Goal: Information Seeking & Learning: Learn about a topic

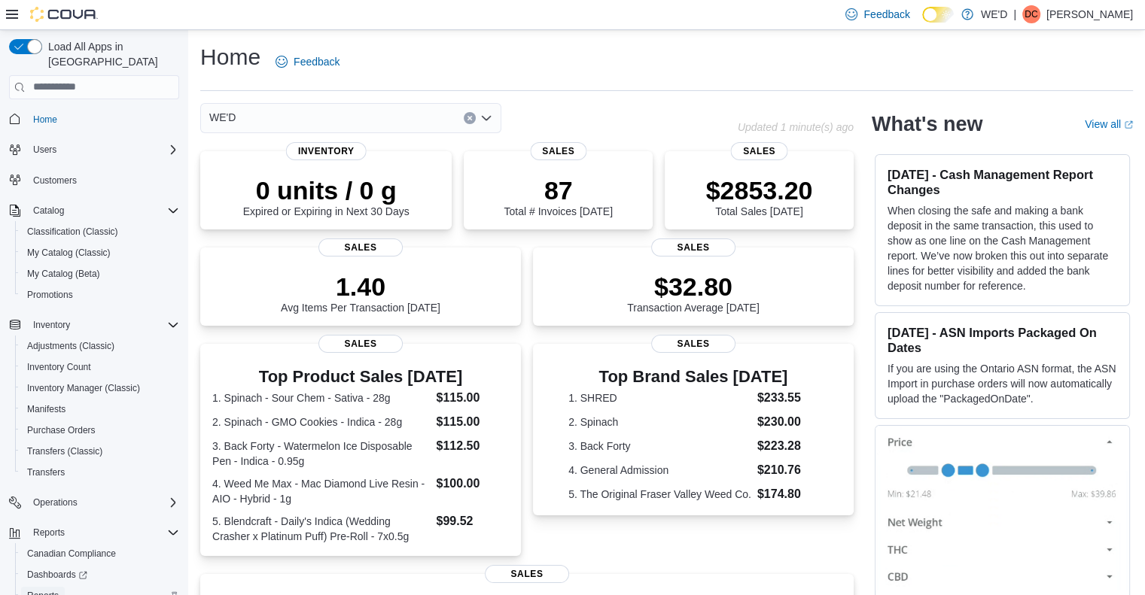
click at [45, 590] on span "Reports" at bounding box center [43, 596] width 32 height 12
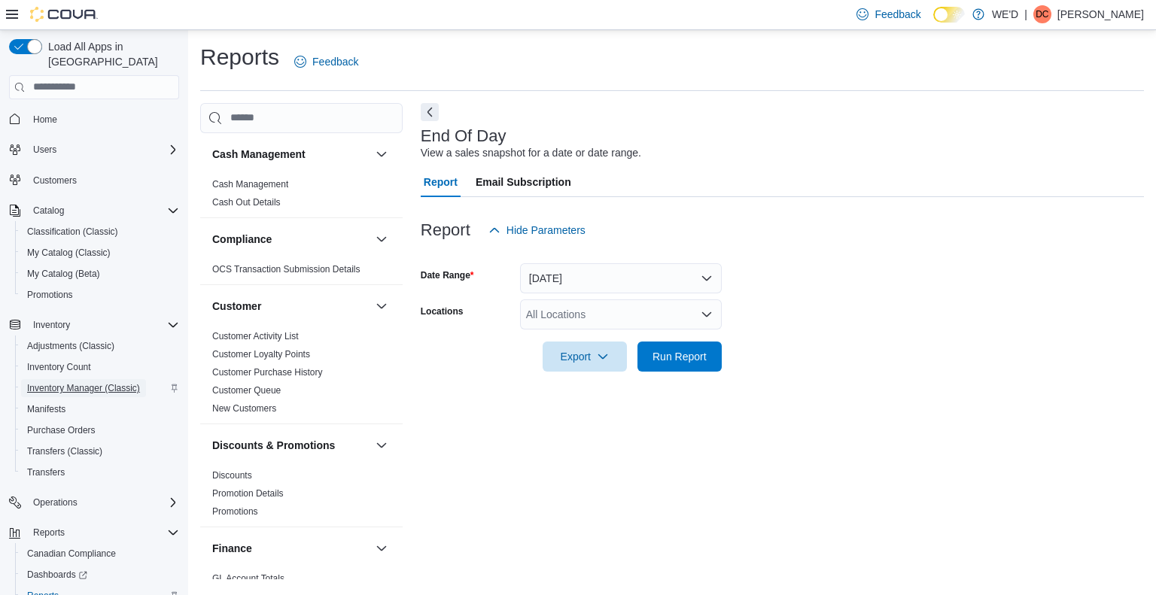
click at [102, 382] on span "Inventory Manager (Classic)" at bounding box center [83, 388] width 113 height 12
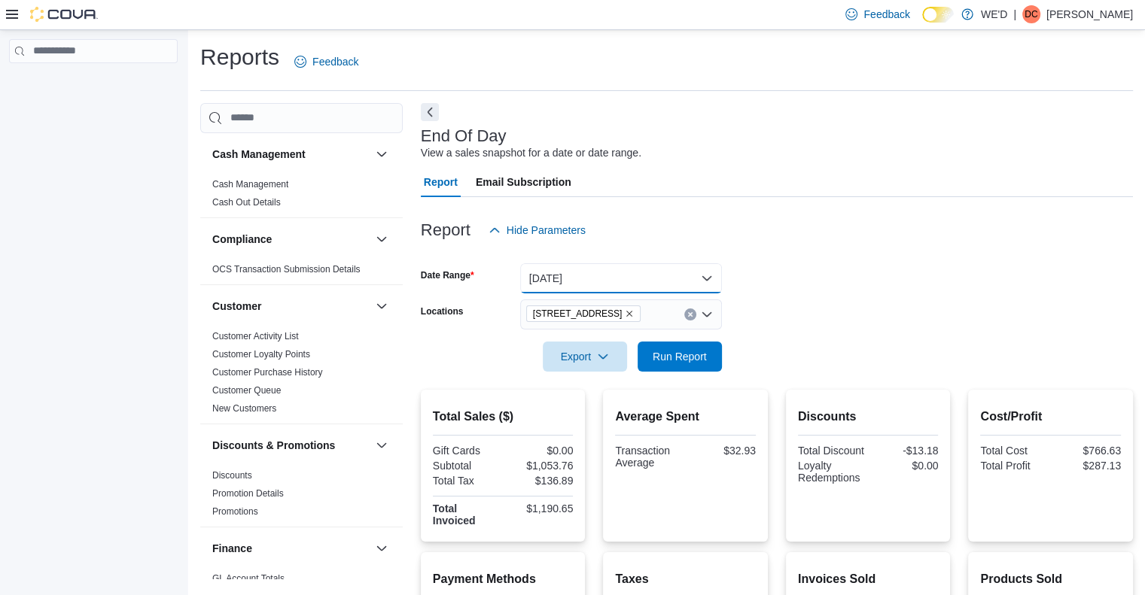
click at [599, 280] on button "[DATE]" at bounding box center [621, 278] width 202 height 30
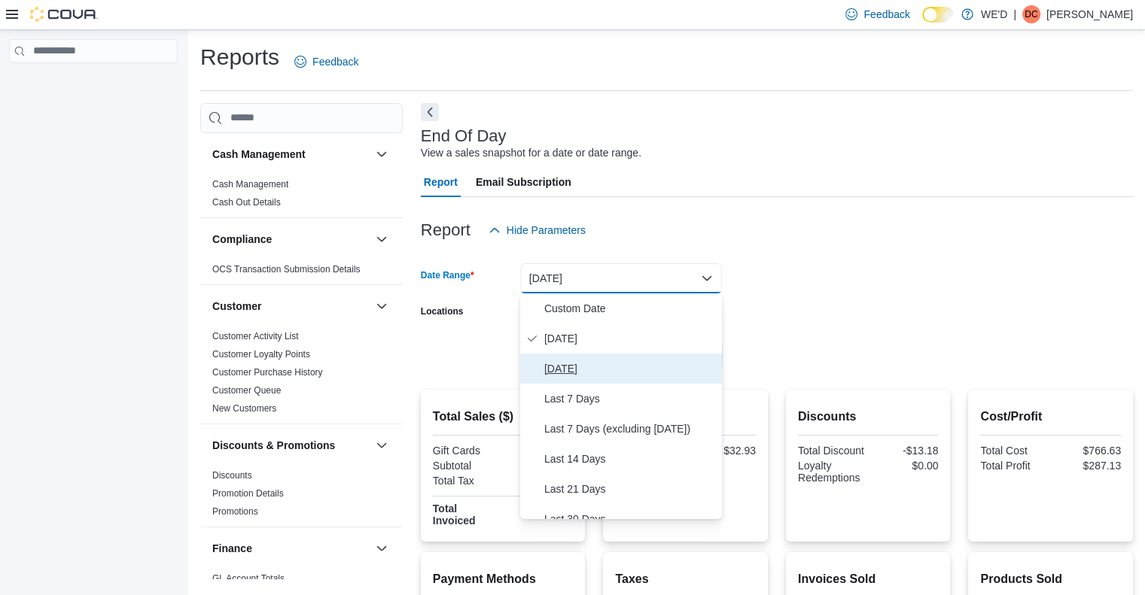
click at [551, 367] on span "Yesterday" at bounding box center [630, 369] width 172 height 18
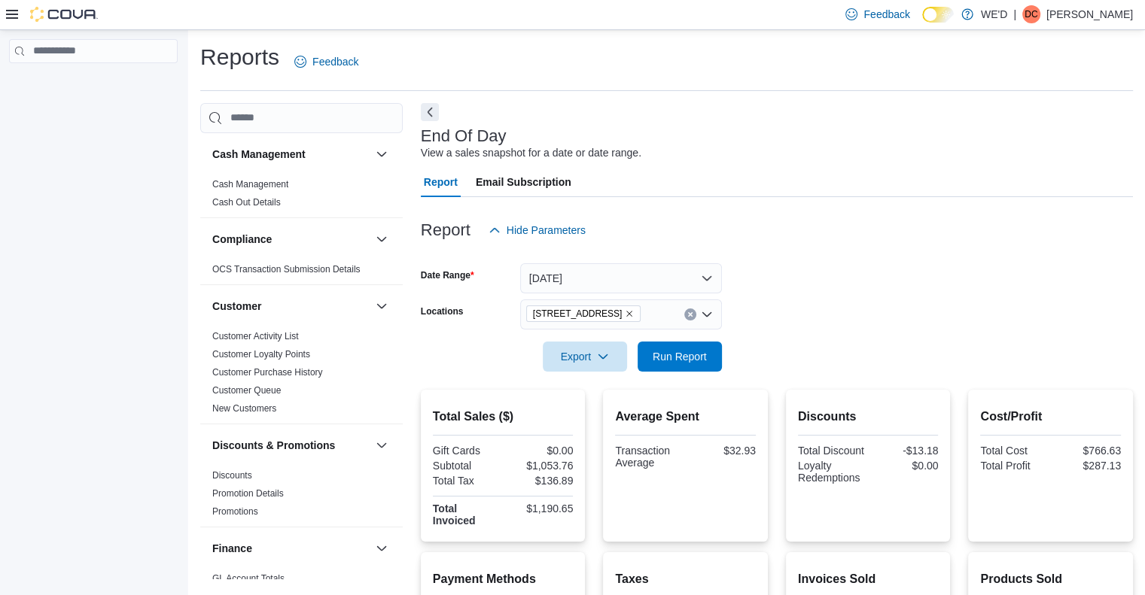
click at [901, 361] on form "Date Range Yesterday Locations 2400 Dundas St W Export Run Report" at bounding box center [777, 308] width 712 height 126
click at [625, 313] on icon "Remove 2400 Dundas St W from selection in this group" at bounding box center [629, 313] width 9 height 9
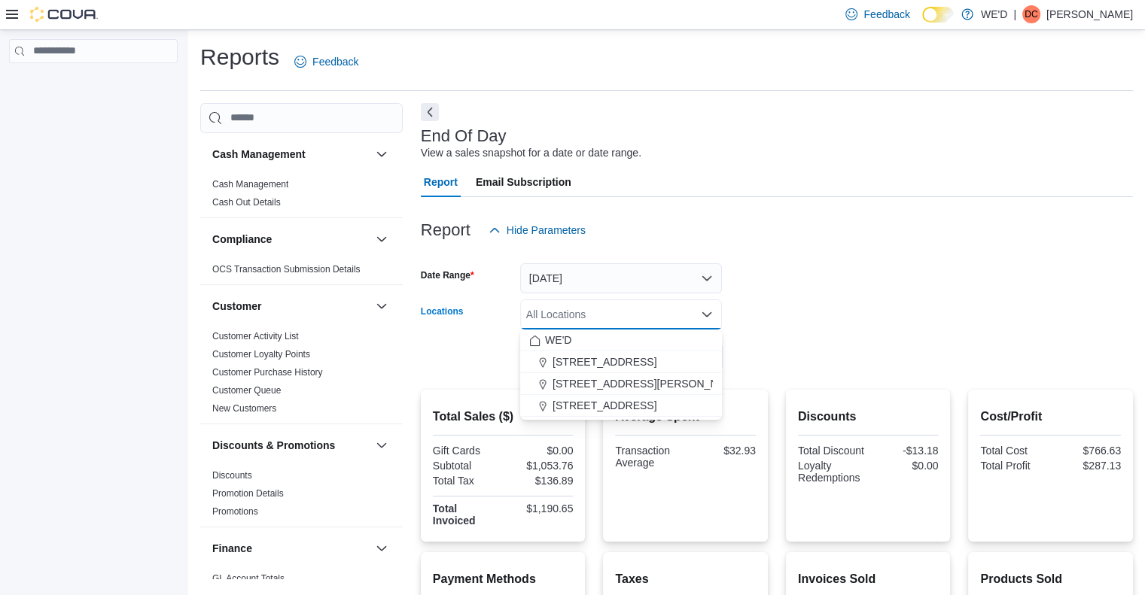
drag, startPoint x: 616, startPoint y: 376, endPoint x: 807, endPoint y: 376, distance: 191.2
click at [617, 376] on span "205 Quigley Rd #5" at bounding box center [648, 383] width 191 height 15
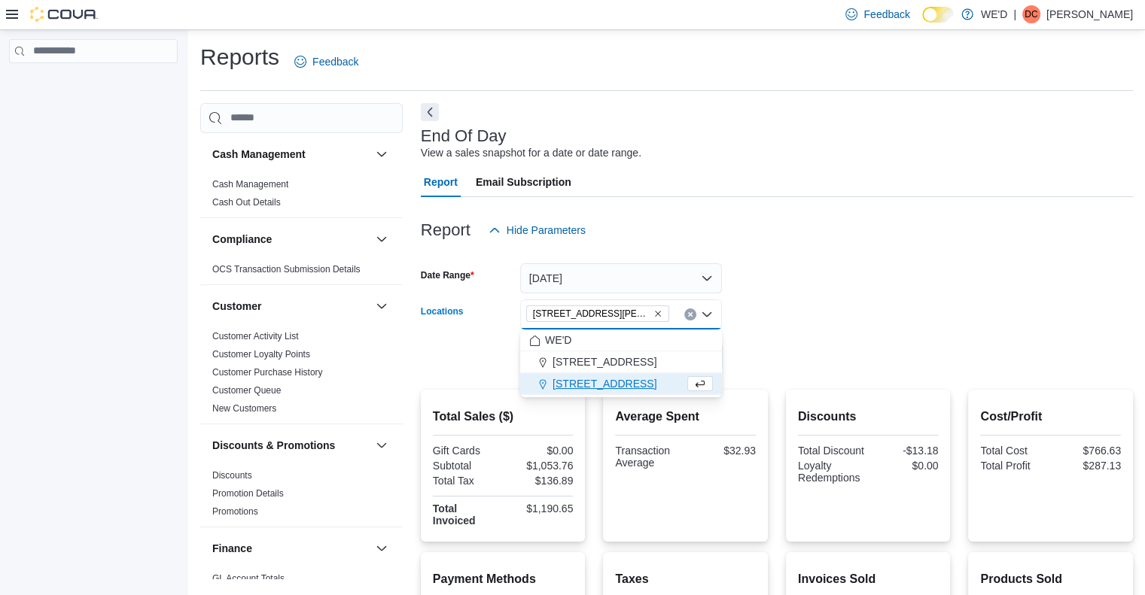
click at [838, 376] on div at bounding box center [777, 381] width 712 height 18
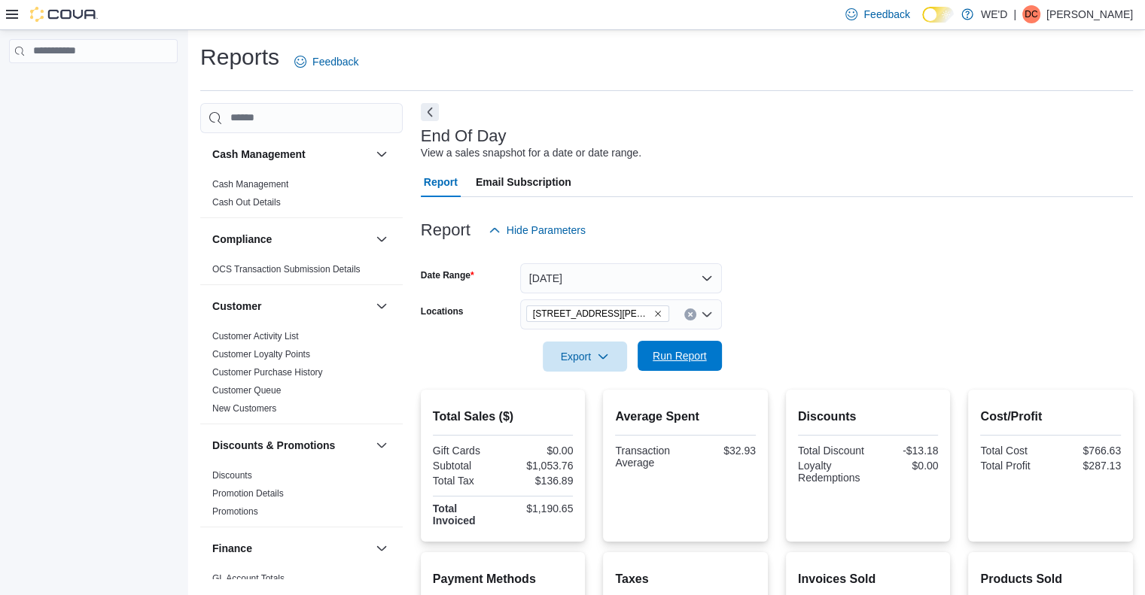
click at [718, 361] on button "Run Report" at bounding box center [680, 356] width 84 height 30
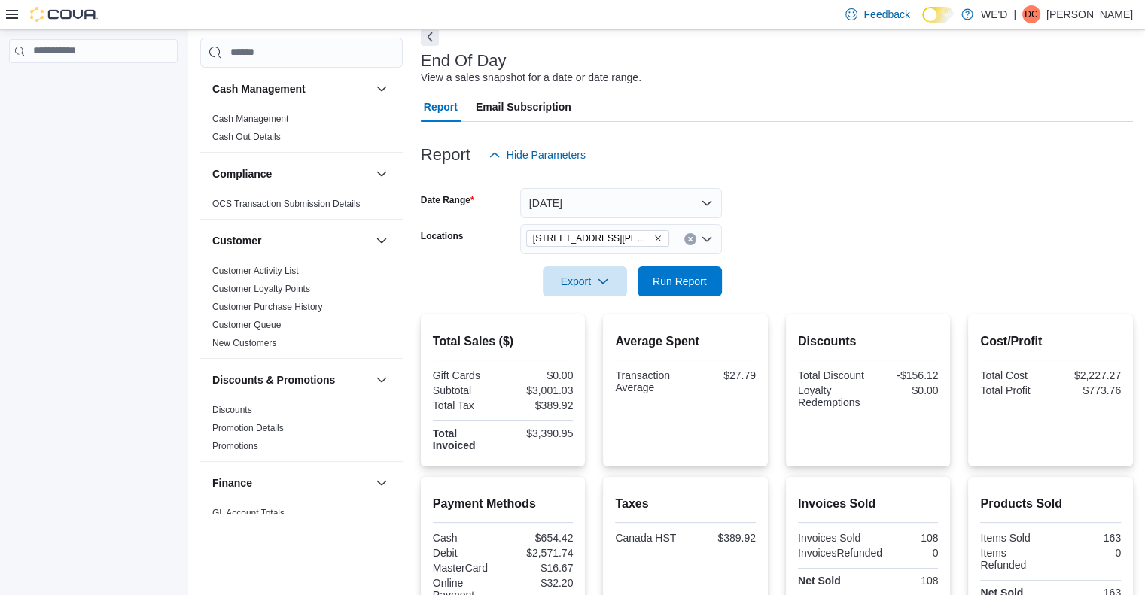
click at [653, 240] on icon "Remove 205 Quigley Rd #5 from selection in this group" at bounding box center [657, 238] width 9 height 9
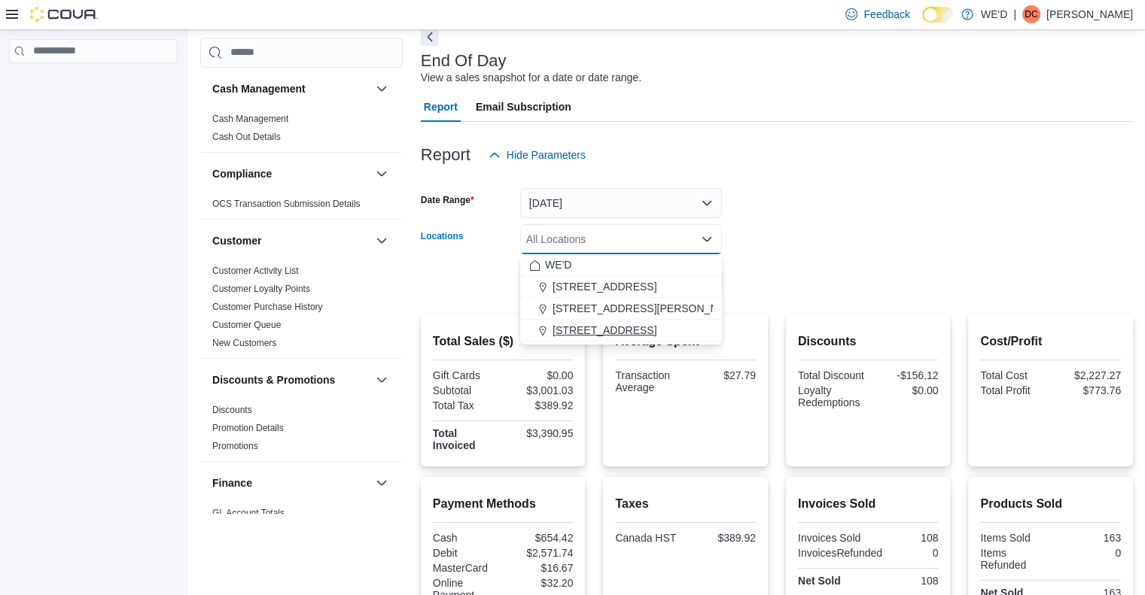
click at [618, 330] on span "2400 Dundas St W" at bounding box center [605, 330] width 104 height 15
click at [961, 248] on form "Date Range Yesterday Locations 2400 Dundas St W Combo box. Selected. 2400 Dunda…" at bounding box center [777, 233] width 712 height 126
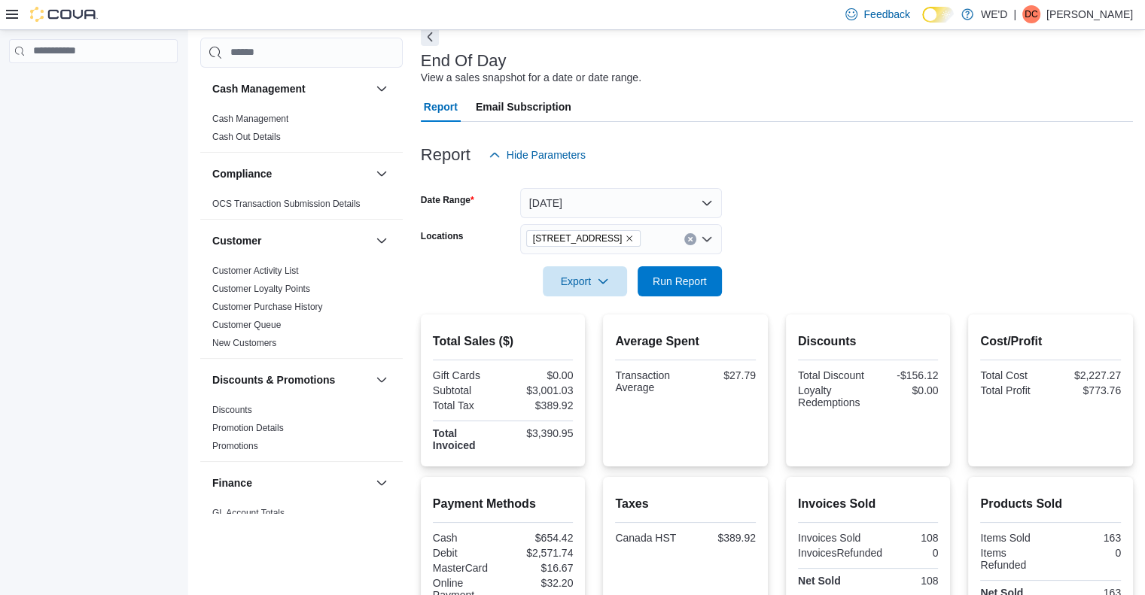
click at [879, 261] on div at bounding box center [777, 260] width 712 height 12
click at [625, 234] on icon "Remove 2400 Dundas St W from selection in this group" at bounding box center [629, 238] width 9 height 9
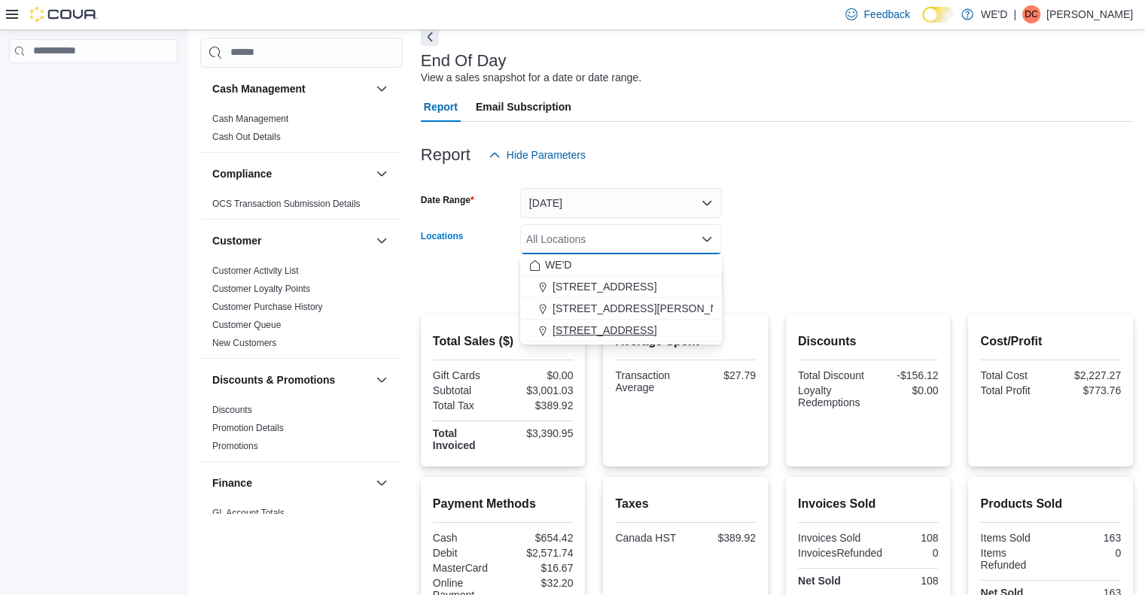
click at [597, 327] on span "2400 Dundas St W" at bounding box center [605, 330] width 104 height 15
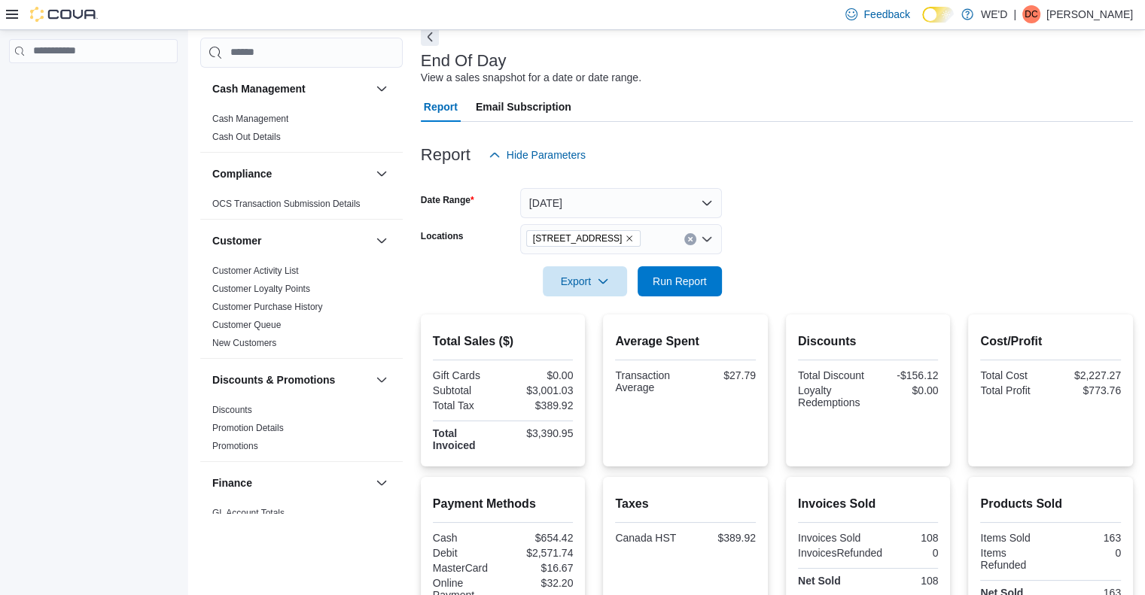
click at [848, 306] on div at bounding box center [777, 306] width 712 height 18
click at [693, 279] on span "Run Report" at bounding box center [680, 280] width 54 height 15
click at [891, 240] on form "Date Range Yesterday Locations 2400 Dundas St W Export Run Report" at bounding box center [777, 233] width 712 height 126
click at [853, 252] on form "Date Range Yesterday Locations 2400 Dundas St W Export Run Report" at bounding box center [777, 233] width 712 height 126
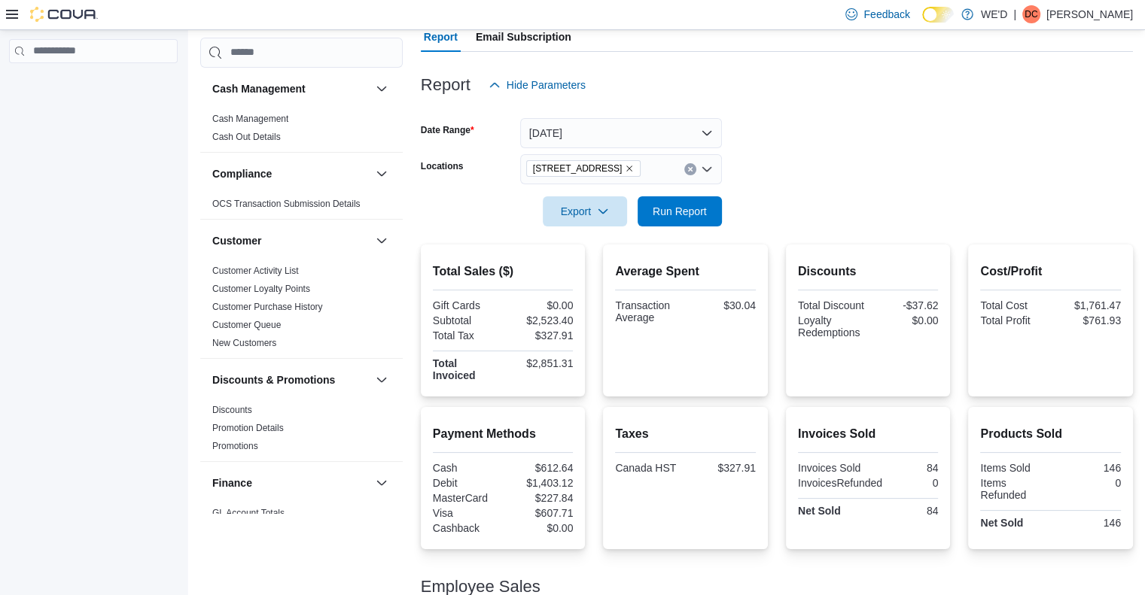
scroll to position [224, 0]
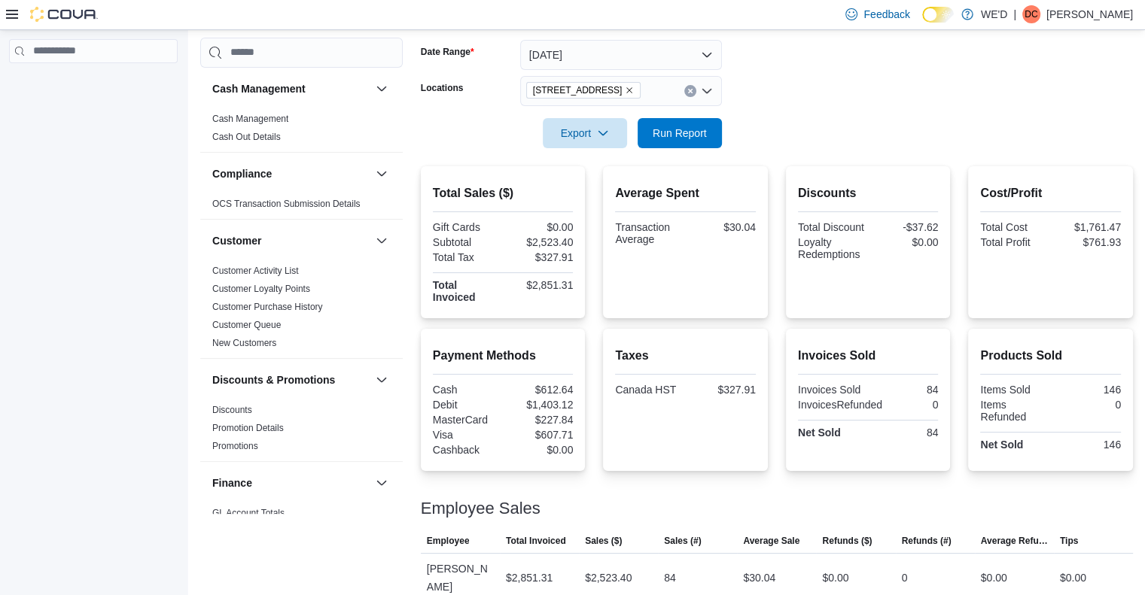
click at [625, 92] on icon "Remove 2400 Dundas St W from selection in this group" at bounding box center [629, 90] width 9 height 9
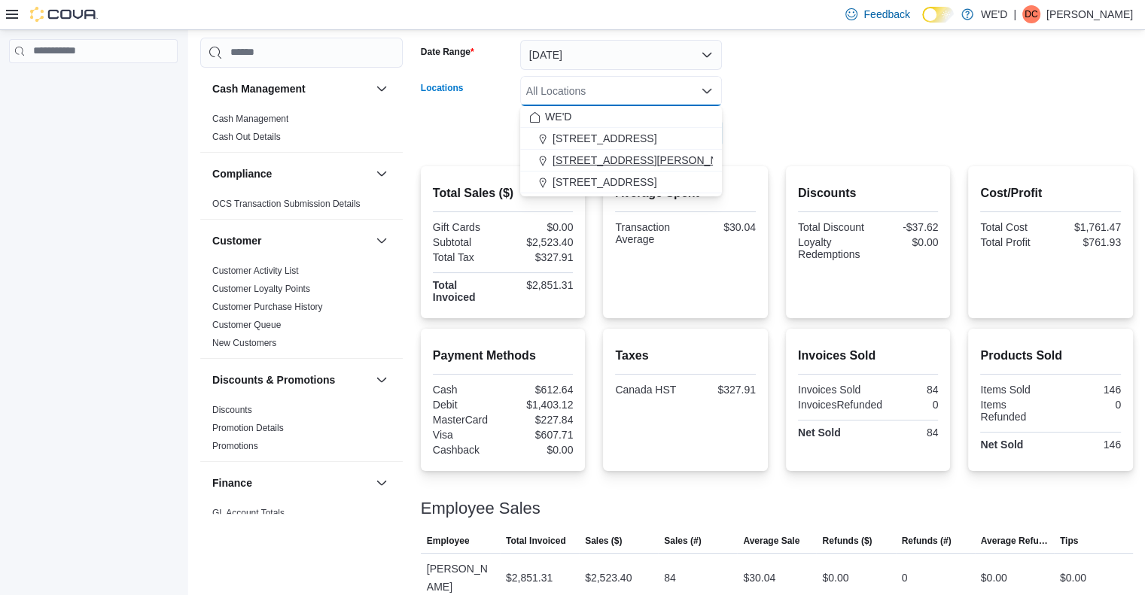
click at [621, 157] on span "205 Quigley Rd #5" at bounding box center [648, 160] width 191 height 15
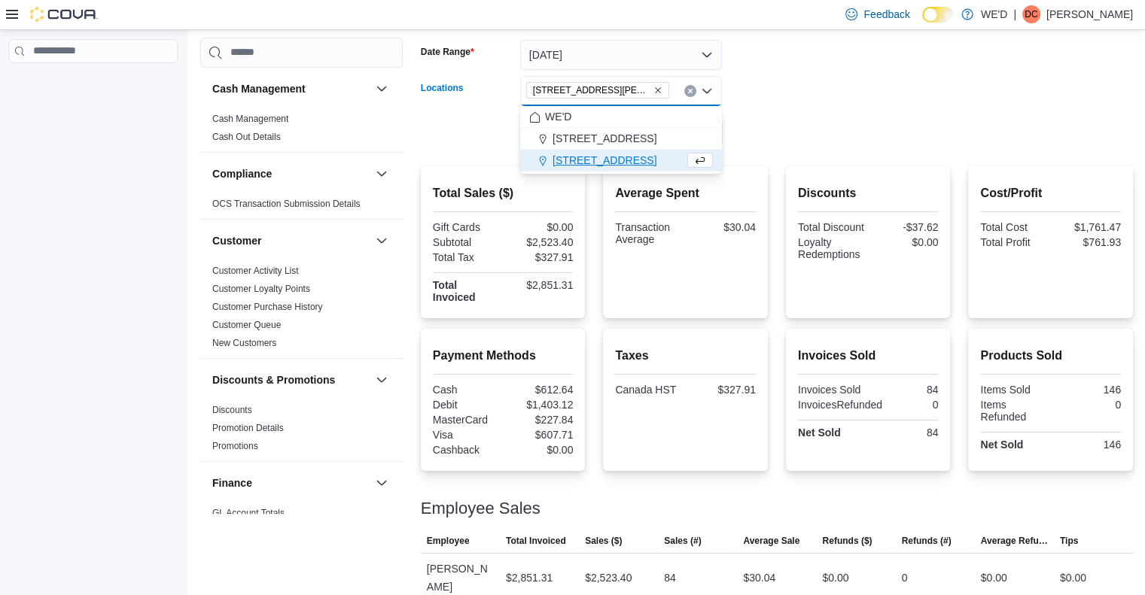
click at [872, 150] on div at bounding box center [777, 157] width 712 height 18
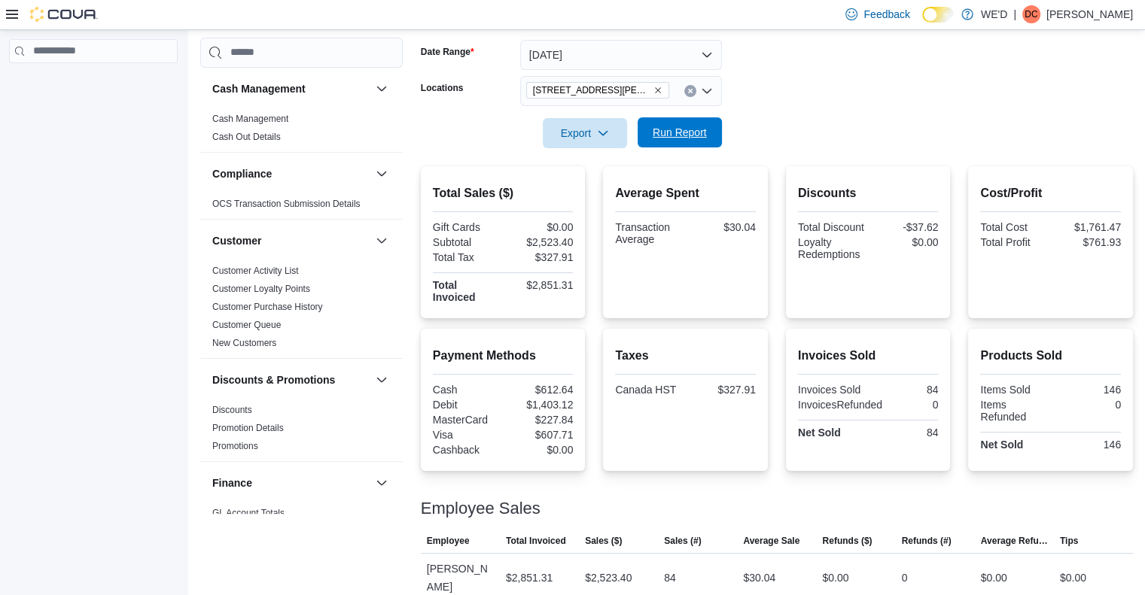
click at [702, 132] on span "Run Report" at bounding box center [680, 132] width 54 height 15
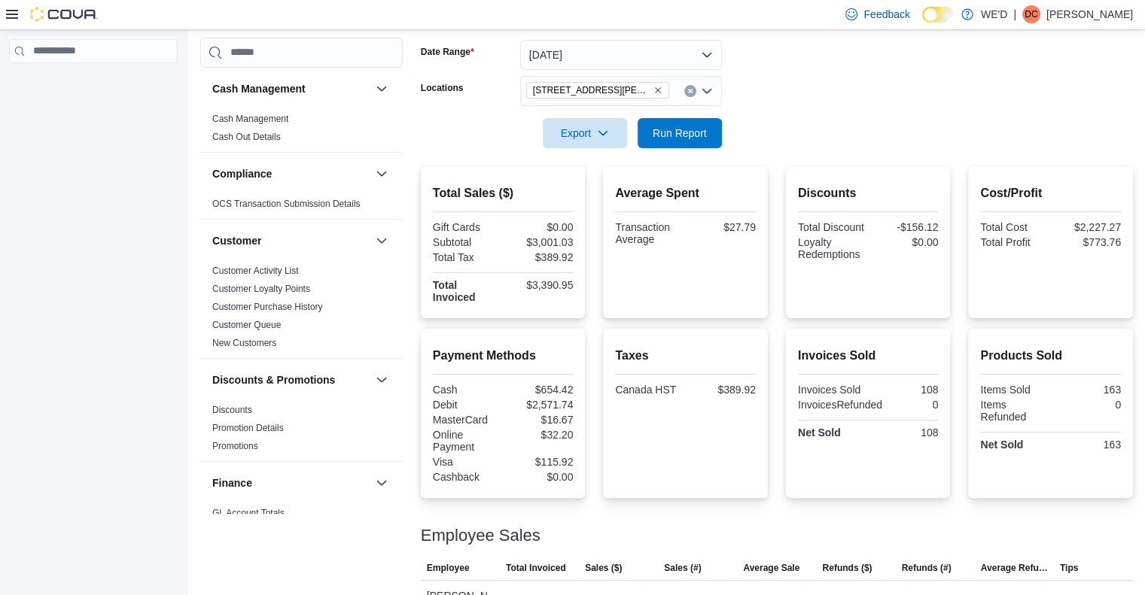
click at [655, 88] on icon "Remove 205 Quigley Rd #5 from selection in this group" at bounding box center [658, 90] width 6 height 6
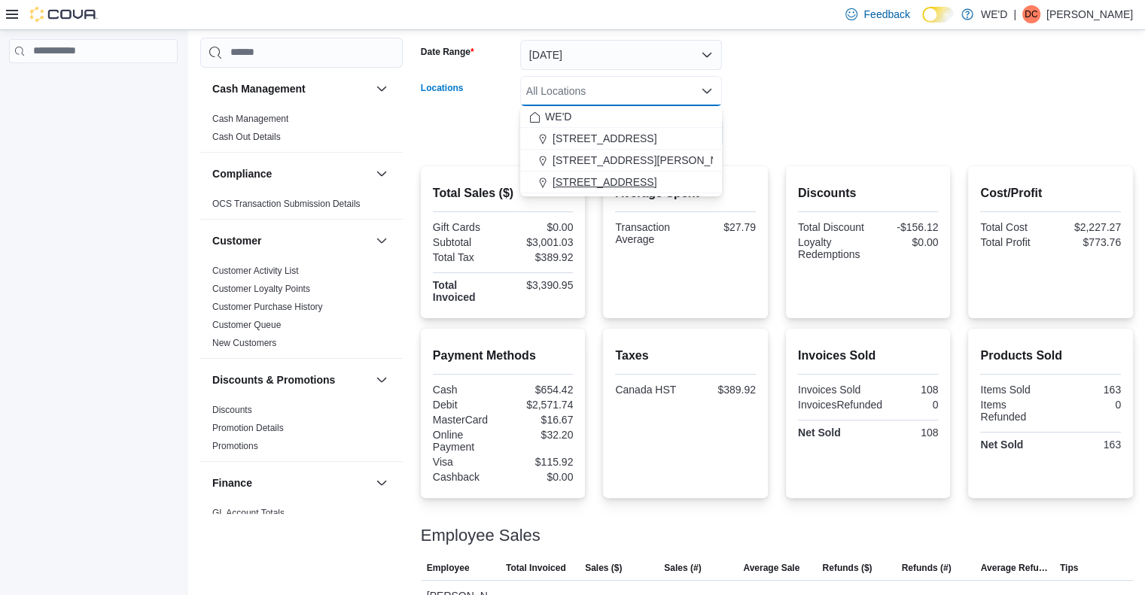
click at [631, 182] on span "2400 Dundas St W" at bounding box center [605, 182] width 104 height 15
click at [821, 131] on form "Date Range Yesterday Locations 2400 Dundas St W Combo box. Selected. 2400 Dunda…" at bounding box center [777, 85] width 712 height 126
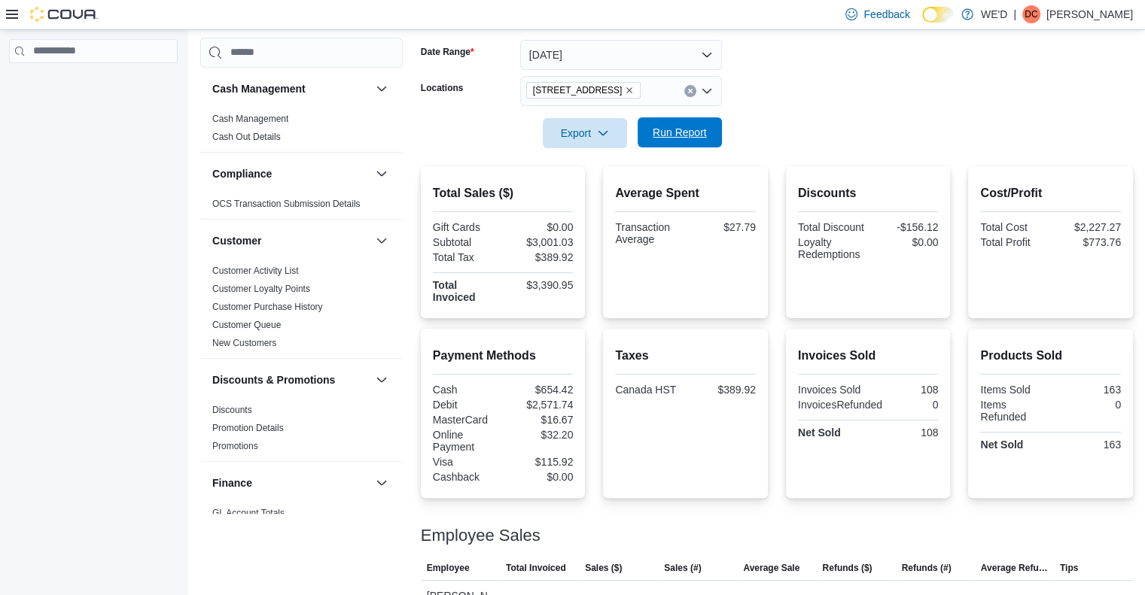
click at [689, 129] on span "Run Report" at bounding box center [680, 132] width 54 height 15
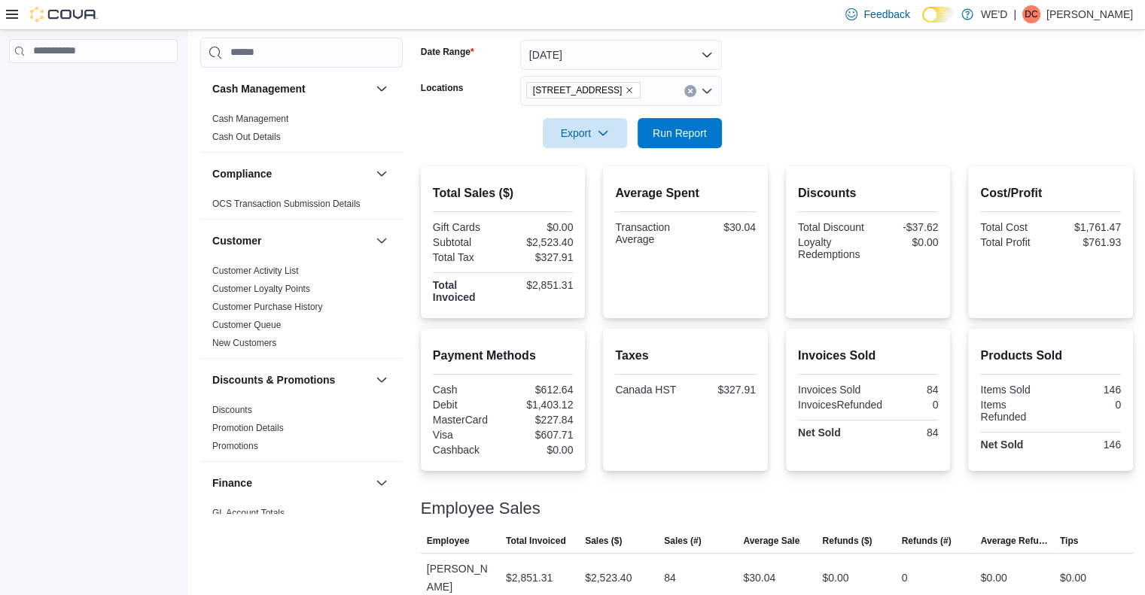
click at [825, 138] on form "Date Range Yesterday Locations 2400 Dundas St W Export Run Report" at bounding box center [777, 85] width 712 height 126
click at [854, 106] on div at bounding box center [777, 112] width 712 height 12
click at [856, 102] on form "Date Range Yesterday Locations 2400 Dundas St W Export Run Report" at bounding box center [777, 85] width 712 height 126
click at [863, 106] on div at bounding box center [777, 112] width 712 height 12
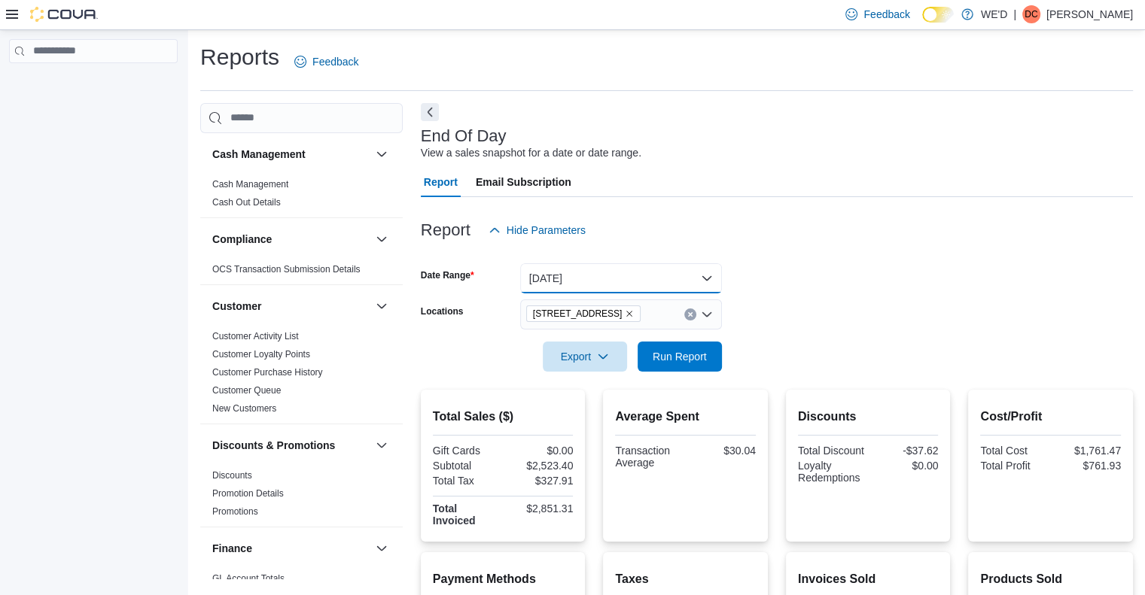
click at [622, 285] on button "Yesterday" at bounding box center [621, 278] width 202 height 30
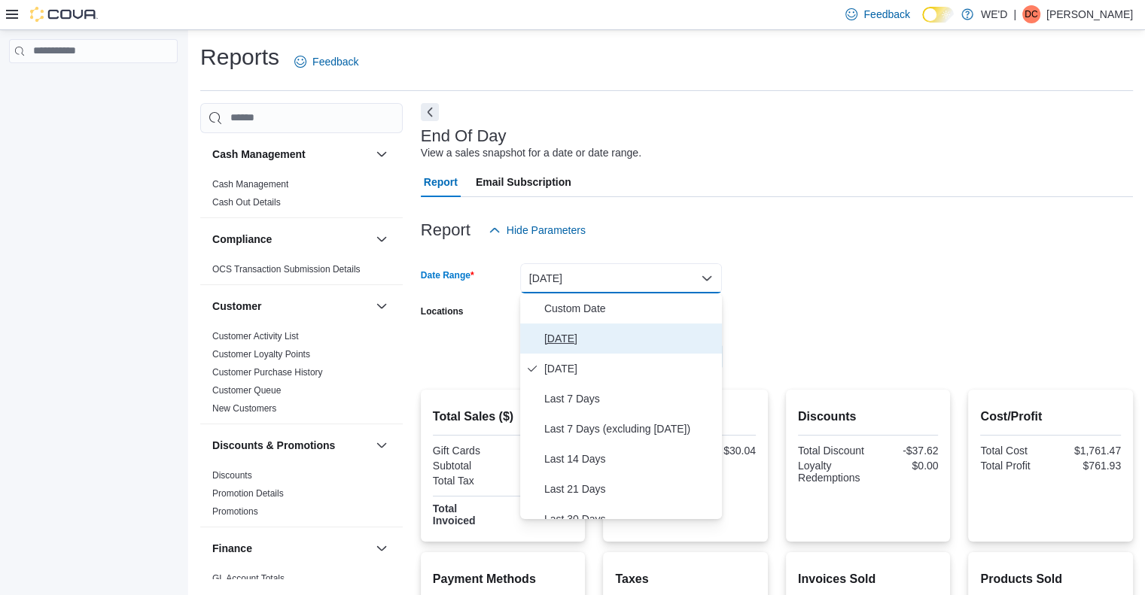
click at [559, 339] on span "Today" at bounding box center [630, 339] width 172 height 18
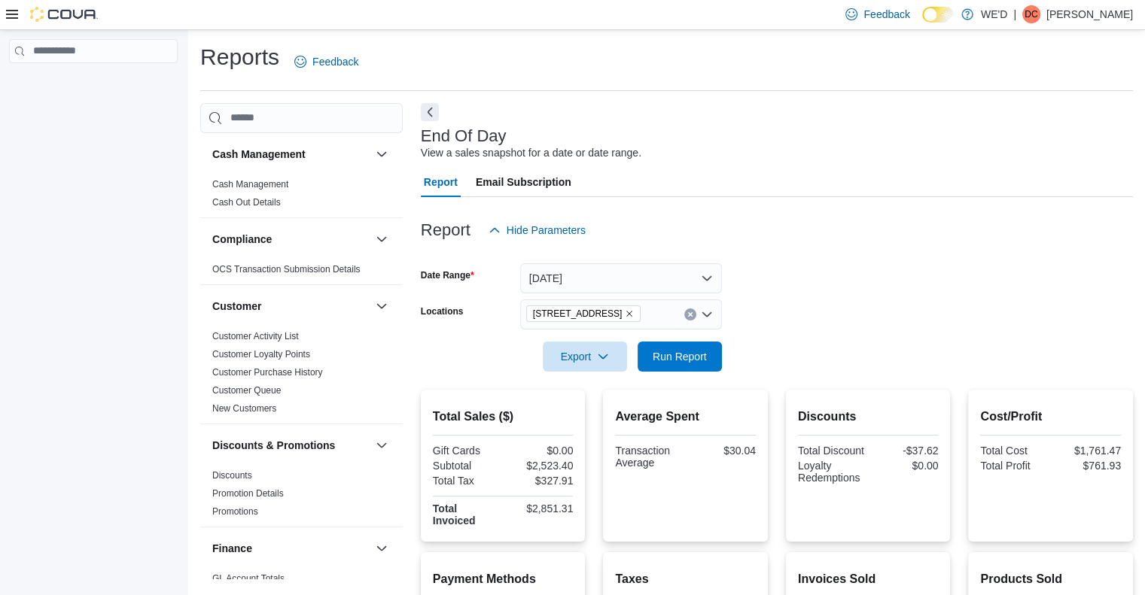
click at [862, 315] on form "Date Range Today Locations 2400 Dundas St W Export Run Report" at bounding box center [777, 308] width 712 height 126
click at [625, 312] on icon "Remove 2400 Dundas St W from selection in this group" at bounding box center [629, 313] width 9 height 9
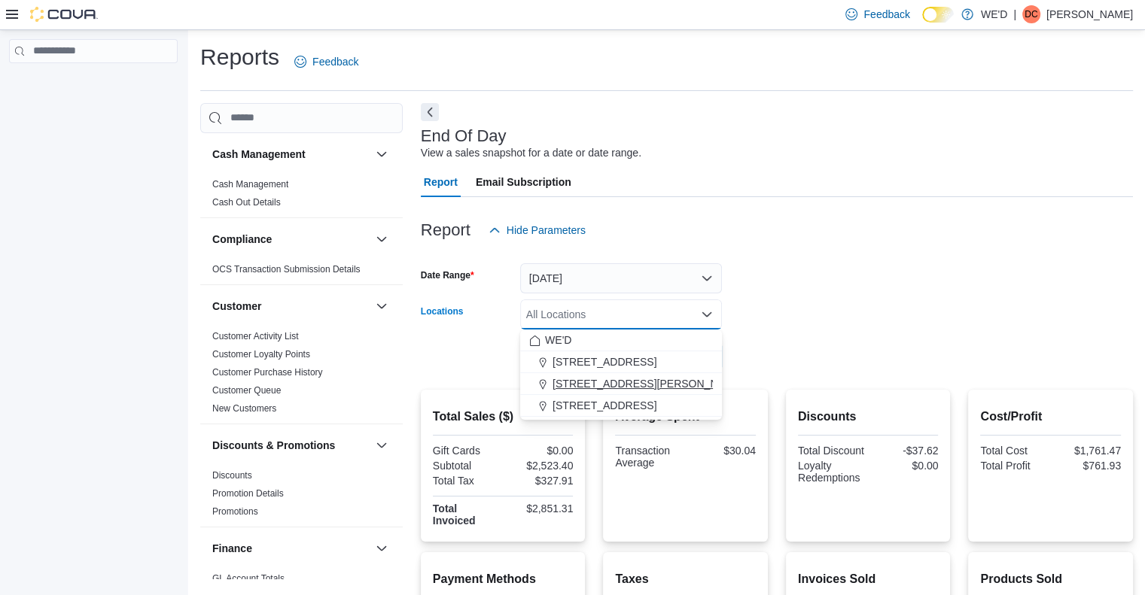
click at [616, 378] on span "205 Quigley Rd #5" at bounding box center [648, 383] width 191 height 15
click at [766, 373] on div at bounding box center [777, 381] width 712 height 18
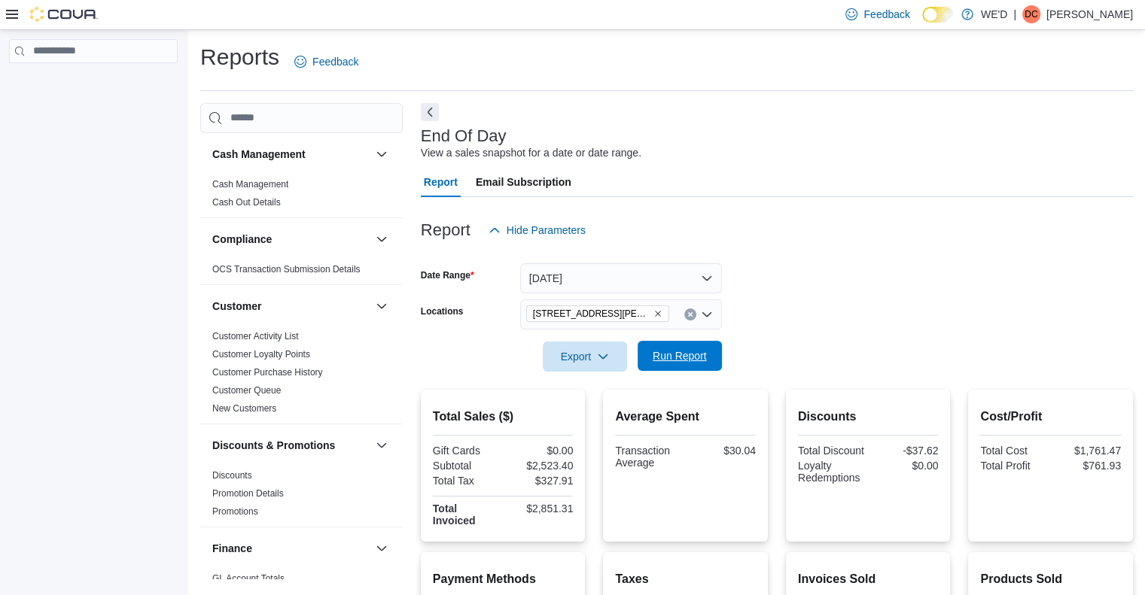
click at [711, 352] on span "Run Report" at bounding box center [680, 356] width 66 height 30
click at [653, 312] on icon "Remove 205 Quigley Rd #5 from selection in this group" at bounding box center [657, 313] width 9 height 9
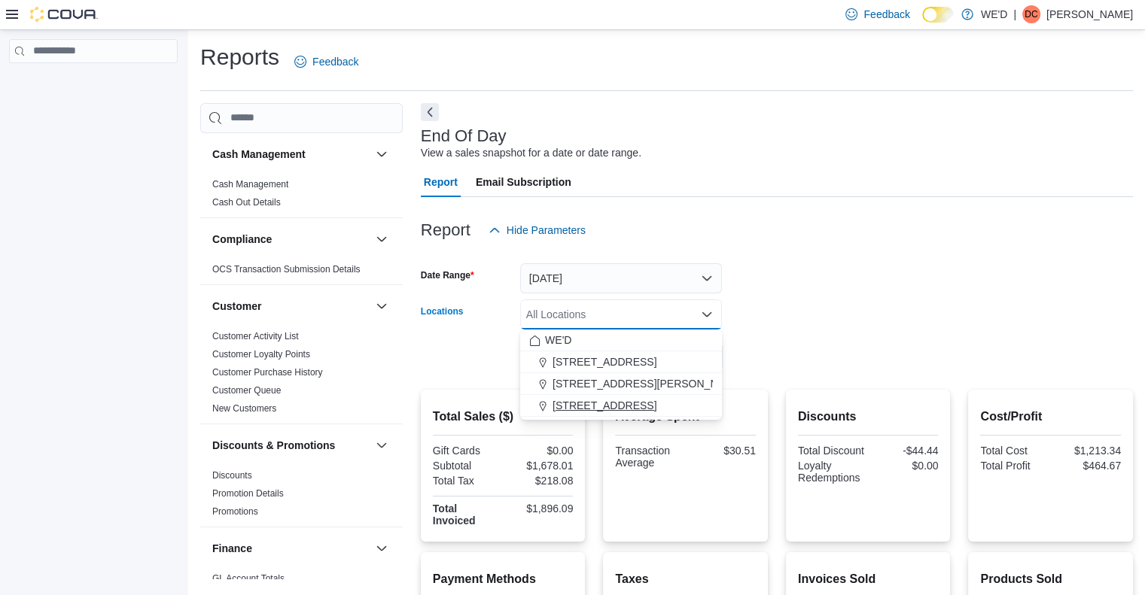
click at [607, 403] on span "2400 Dundas St W" at bounding box center [605, 405] width 104 height 15
drag, startPoint x: 771, startPoint y: 373, endPoint x: 679, endPoint y: 361, distance: 92.5
click at [771, 373] on div at bounding box center [777, 381] width 712 height 18
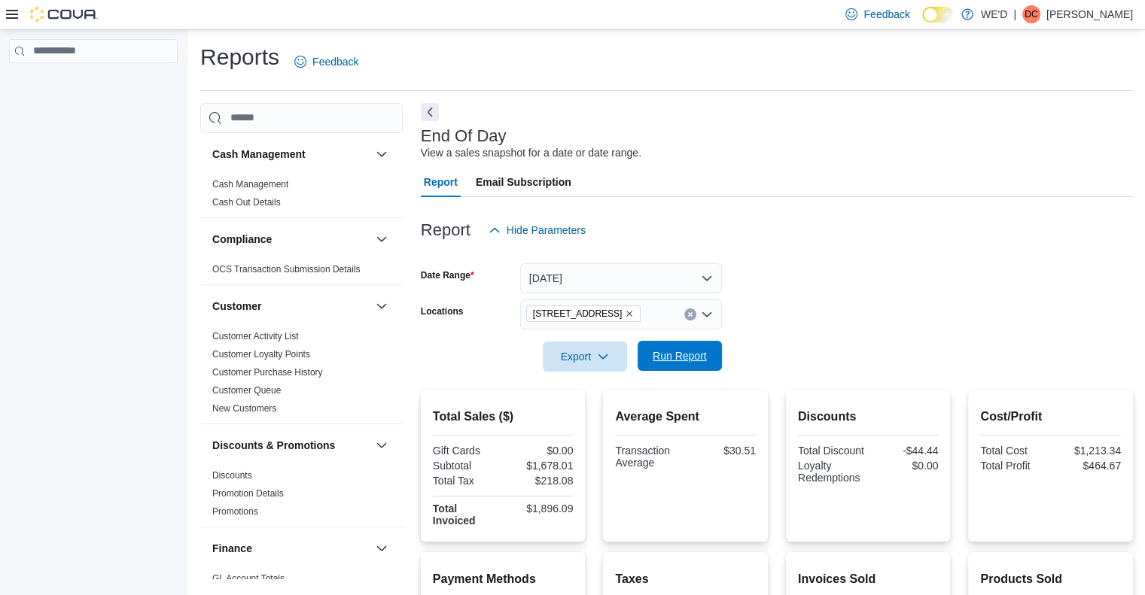
click at [672, 357] on span "Run Report" at bounding box center [680, 356] width 54 height 15
click at [915, 276] on form "Date Range Today Locations 2400 Dundas St W Export Run Report" at bounding box center [777, 308] width 712 height 126
click at [879, 290] on form "Date Range Today Locations 2400 Dundas St W Export Run Report" at bounding box center [777, 308] width 712 height 126
click at [906, 282] on form "Date Range Today Locations 2400 Dundas St W Export Run Report" at bounding box center [777, 308] width 712 height 126
click at [900, 265] on form "Date Range Today Locations 2400 Dundas St W Export Run Report" at bounding box center [777, 308] width 712 height 126
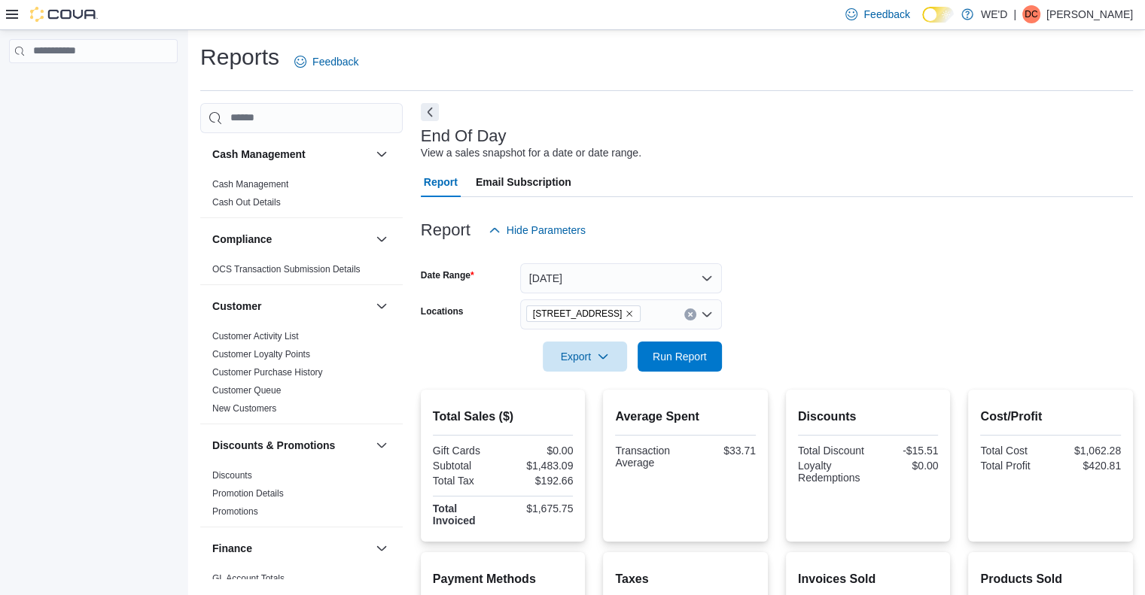
click at [885, 227] on div "Report Hide Parameters" at bounding box center [777, 230] width 712 height 30
click at [886, 227] on div "Report Hide Parameters" at bounding box center [777, 230] width 712 height 30
click at [888, 239] on div "Report Hide Parameters" at bounding box center [777, 230] width 712 height 30
drag, startPoint x: 888, startPoint y: 239, endPoint x: 891, endPoint y: 279, distance: 40.0
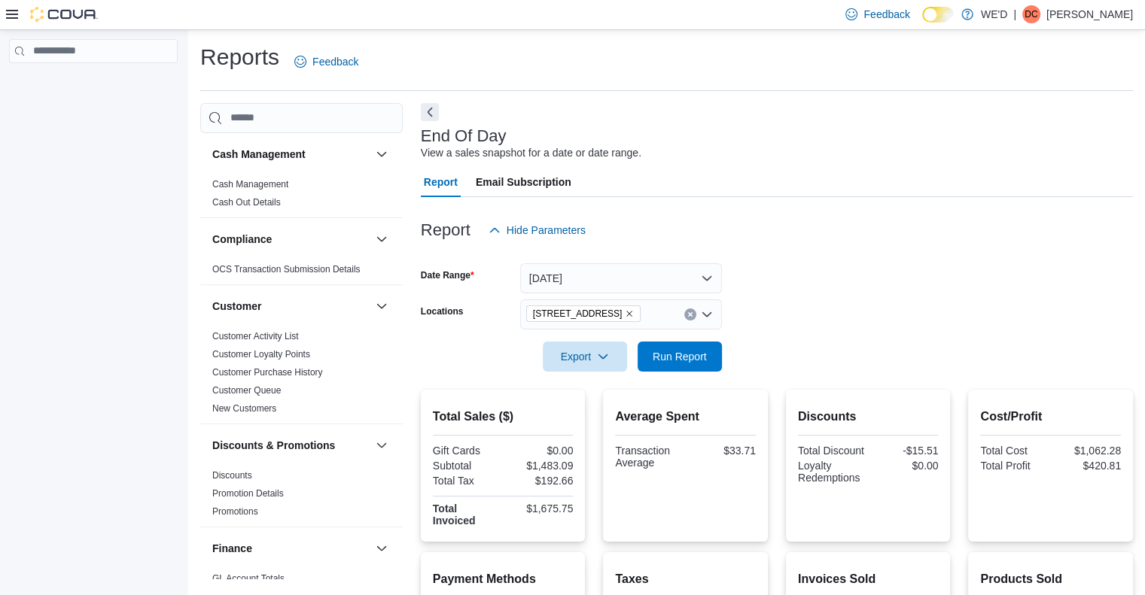
click at [891, 279] on div "Report Hide Parameters Date Range Today Locations 2400 Dundas St W Export Run R…" at bounding box center [777, 511] width 712 height 629
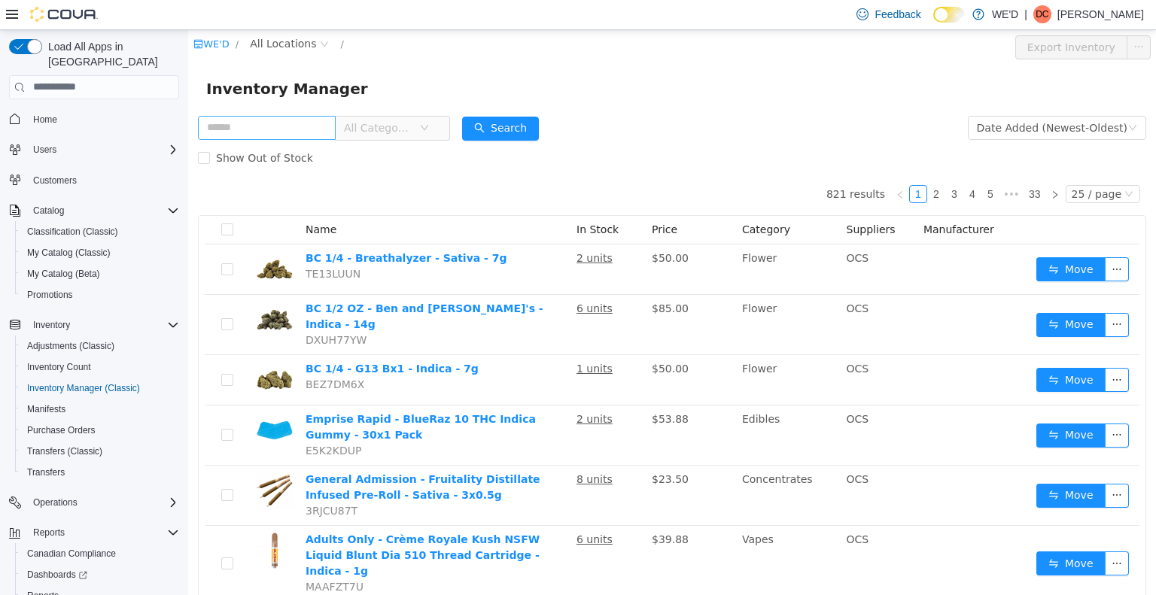
click at [241, 127] on input "text" at bounding box center [267, 127] width 138 height 24
type input "***"
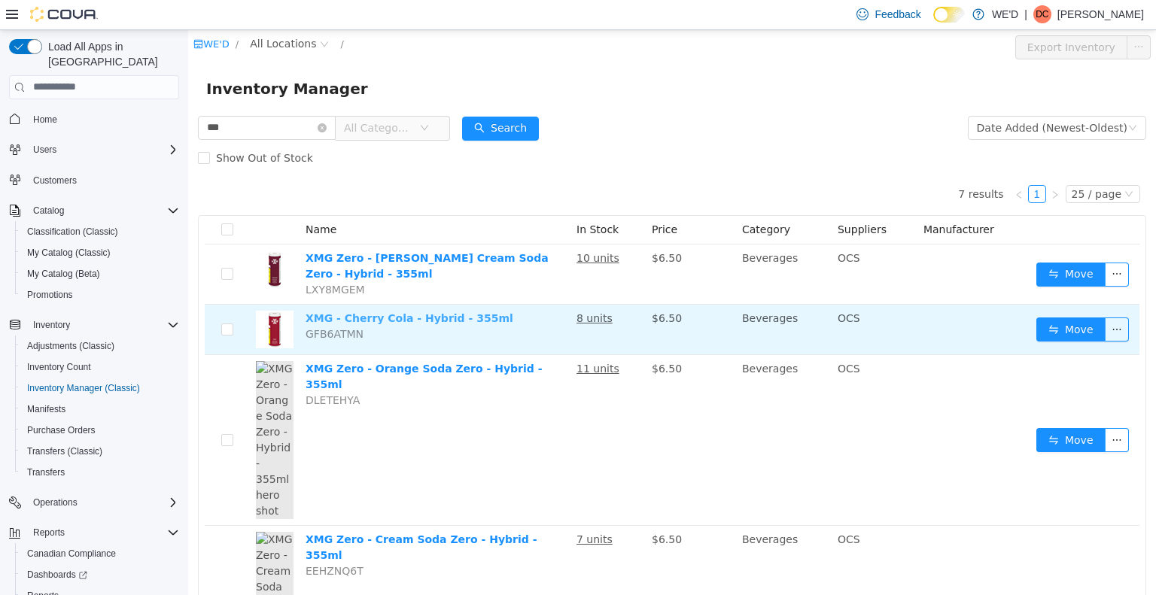
click at [470, 319] on link "XMG - Cherry Cola - Hybrid - 355ml" at bounding box center [410, 318] width 208 height 12
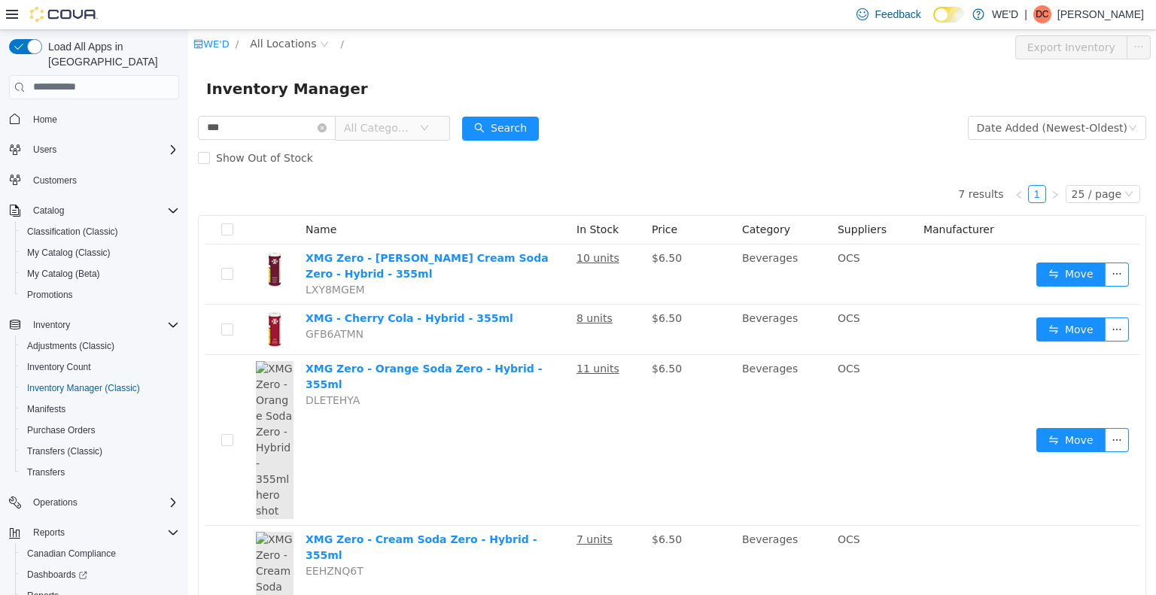
click at [679, 111] on div "Inventory Manager" at bounding box center [672, 88] width 968 height 48
click at [1042, 136] on div "Date Added (Newest-Oldest)" at bounding box center [1052, 127] width 151 height 23
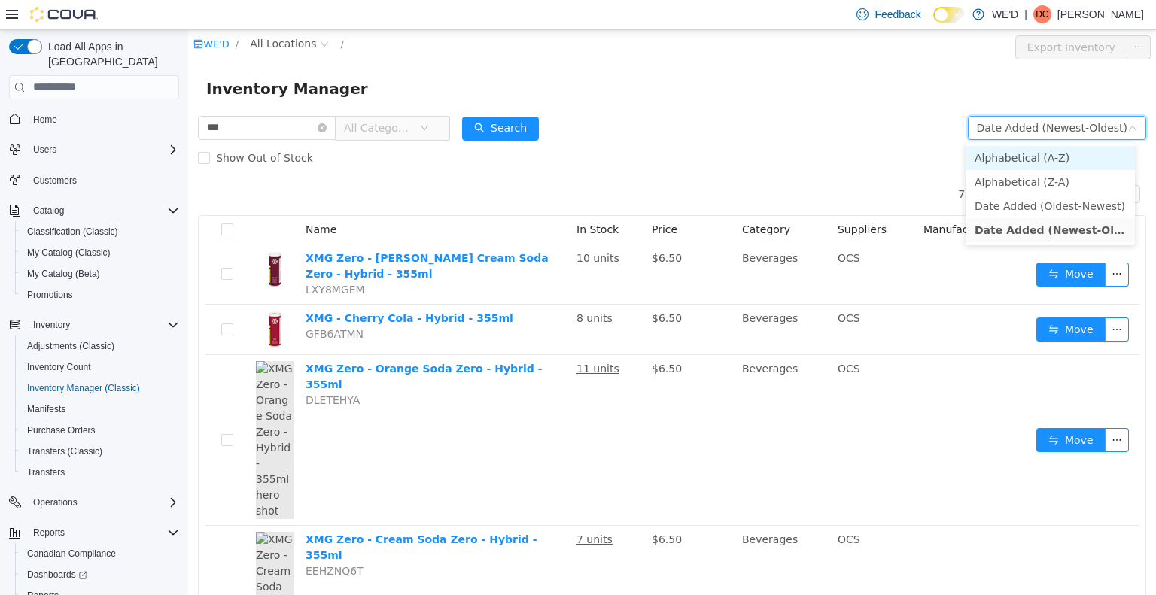
click at [1047, 161] on li "Alphabetical (A-Z)" at bounding box center [1050, 157] width 169 height 24
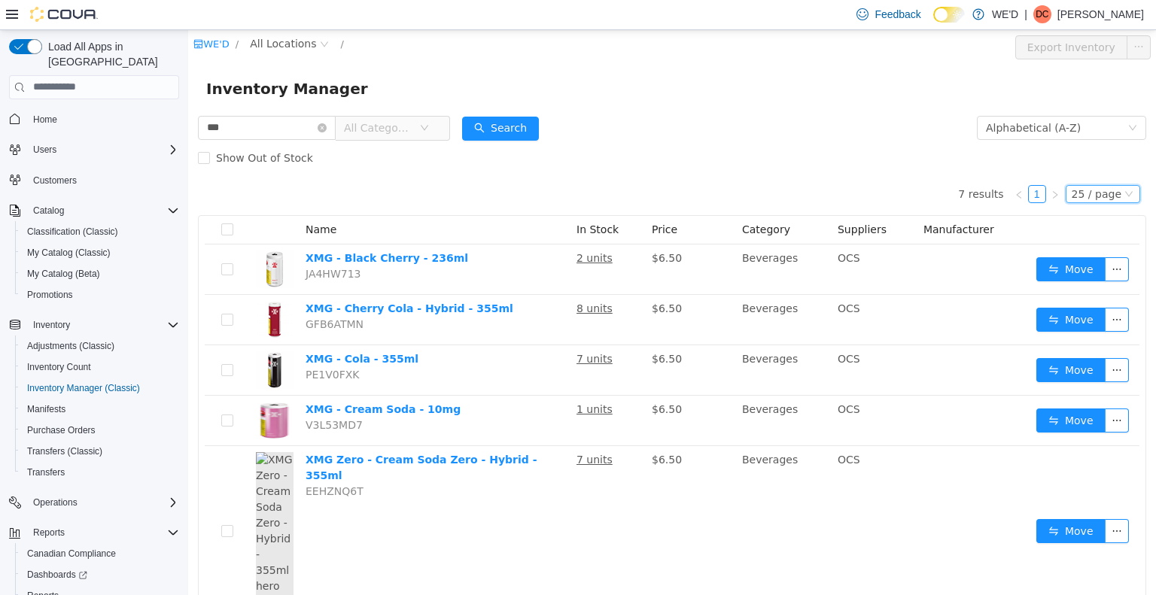
click at [1097, 198] on div "25 / page" at bounding box center [1097, 193] width 50 height 17
click at [1093, 283] on li "50 / page" at bounding box center [1096, 291] width 73 height 24
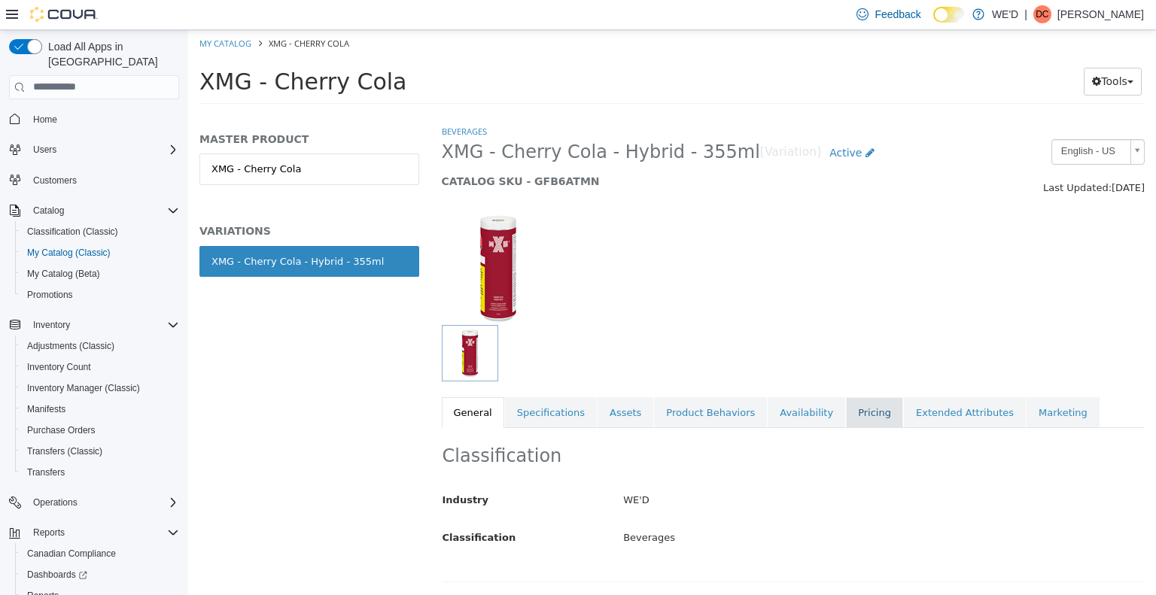
click at [846, 419] on link "Pricing" at bounding box center [874, 413] width 57 height 32
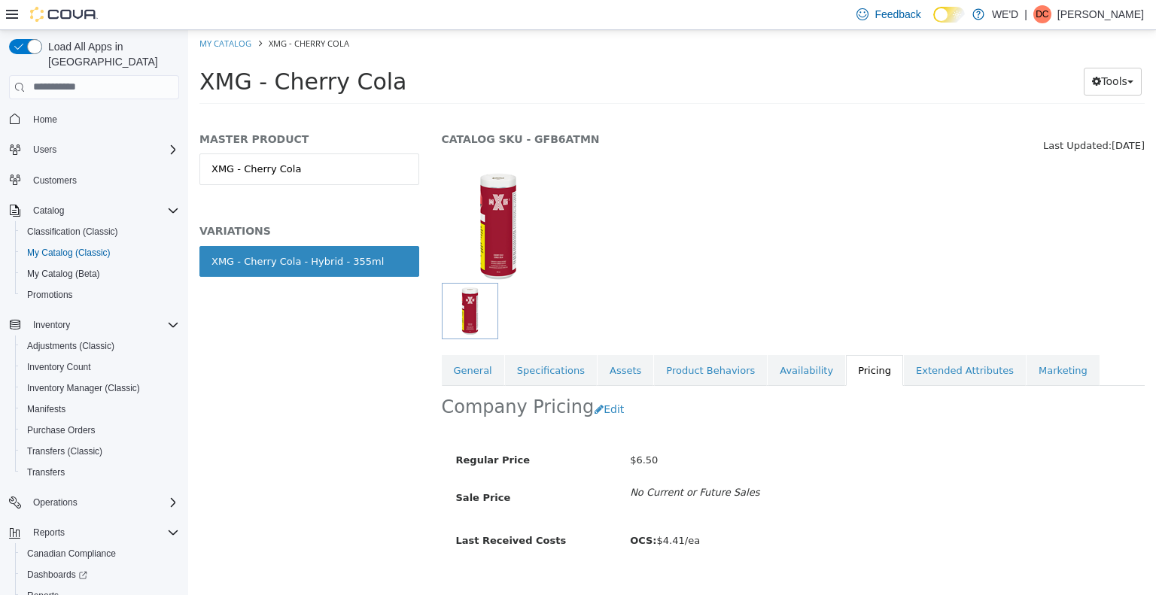
scroll to position [66, 0]
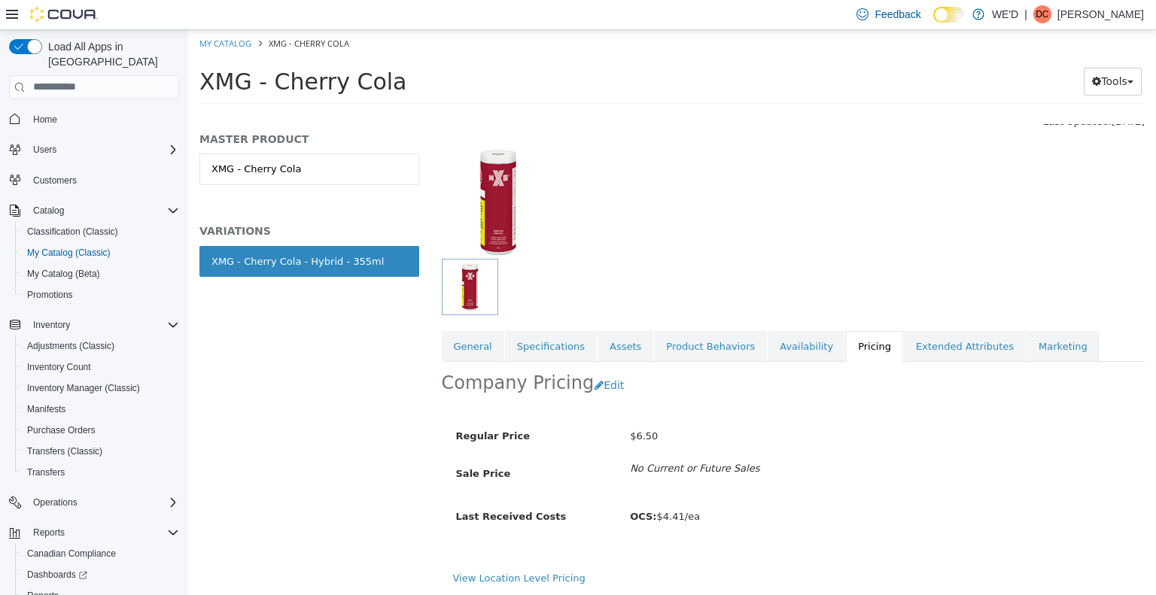
click at [463, 479] on div "Regular Price $6.50 Sale Price No Current or Future Sales" at bounding box center [793, 452] width 675 height 58
click at [867, 148] on div at bounding box center [794, 193] width 726 height 129
click at [236, 41] on link "My Catalog" at bounding box center [226, 42] width 52 height 11
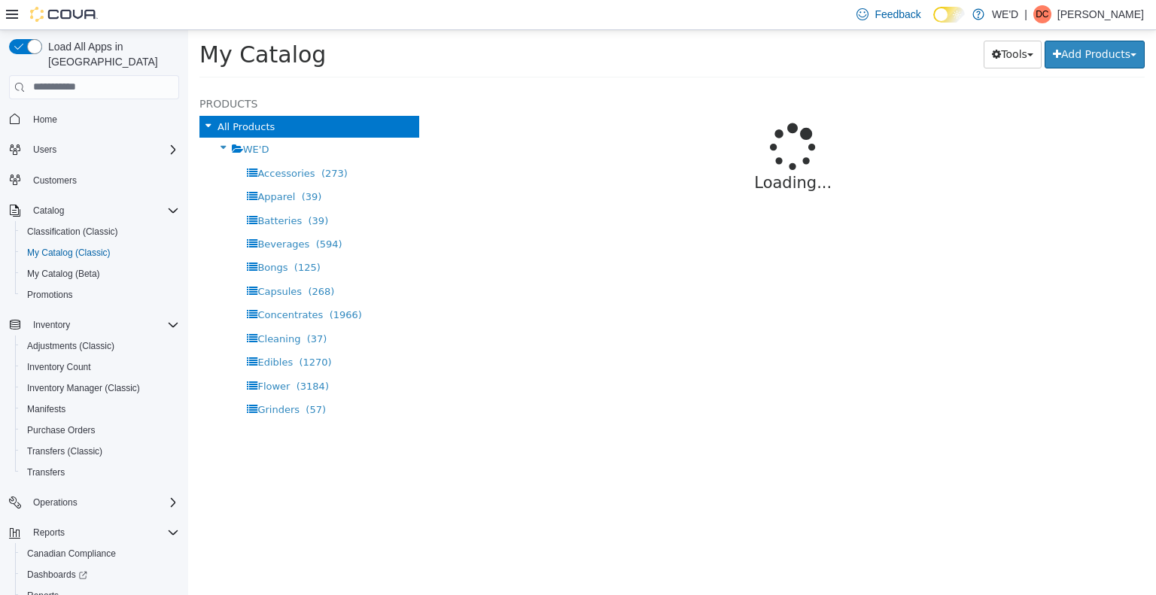
select select "**********"
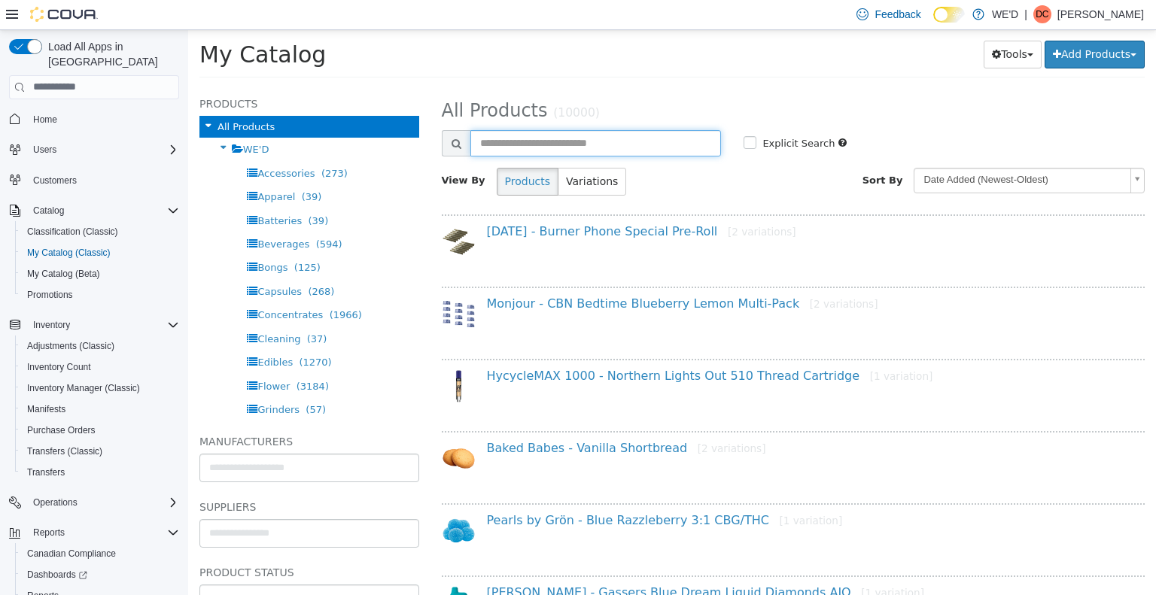
click at [569, 141] on input "text" at bounding box center [596, 142] width 251 height 26
type input "**********"
select select "**********"
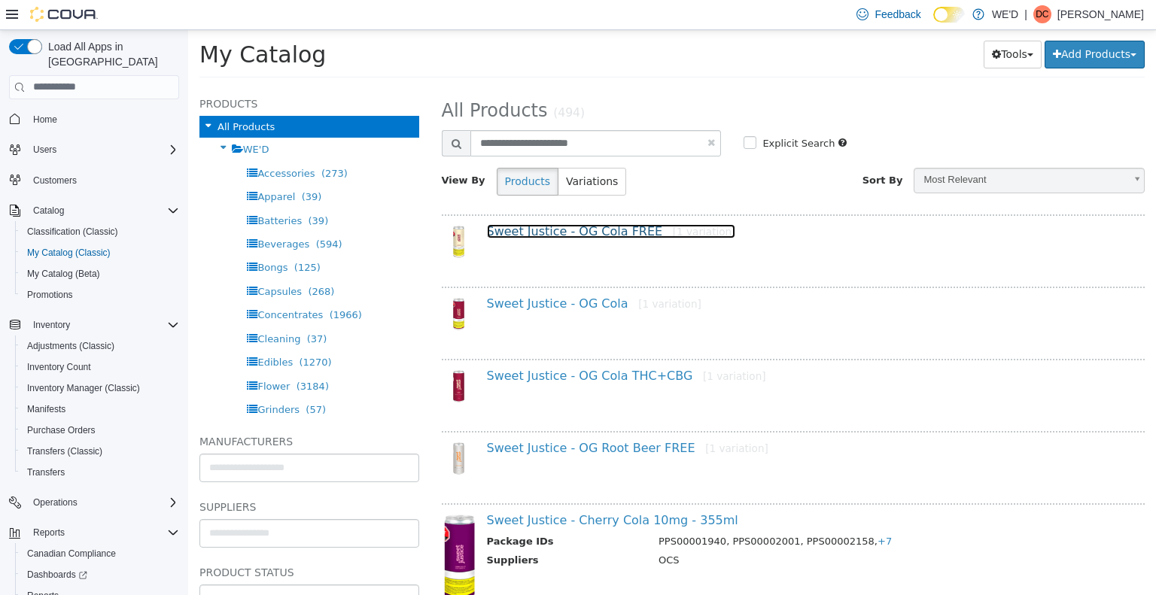
click at [614, 228] on link "Sweet Justice - OG Cola FREE [1 variation]" at bounding box center [611, 231] width 249 height 14
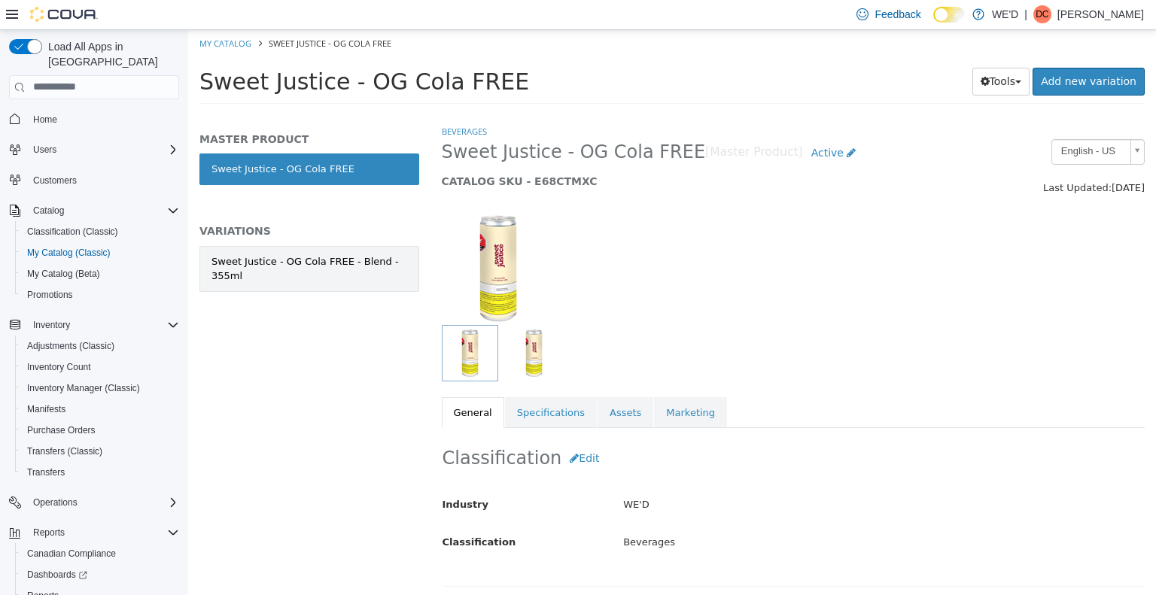
click at [325, 259] on div "Sweet Justice - OG Cola FREE - Blend - 355ml" at bounding box center [310, 268] width 196 height 29
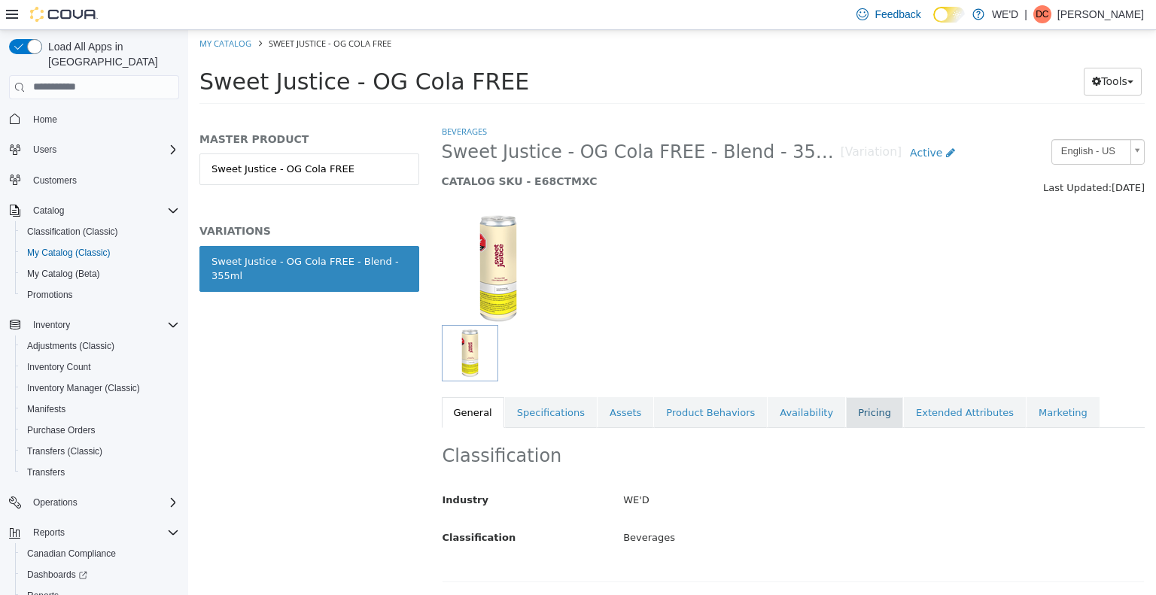
click at [846, 415] on link "Pricing" at bounding box center [874, 413] width 57 height 32
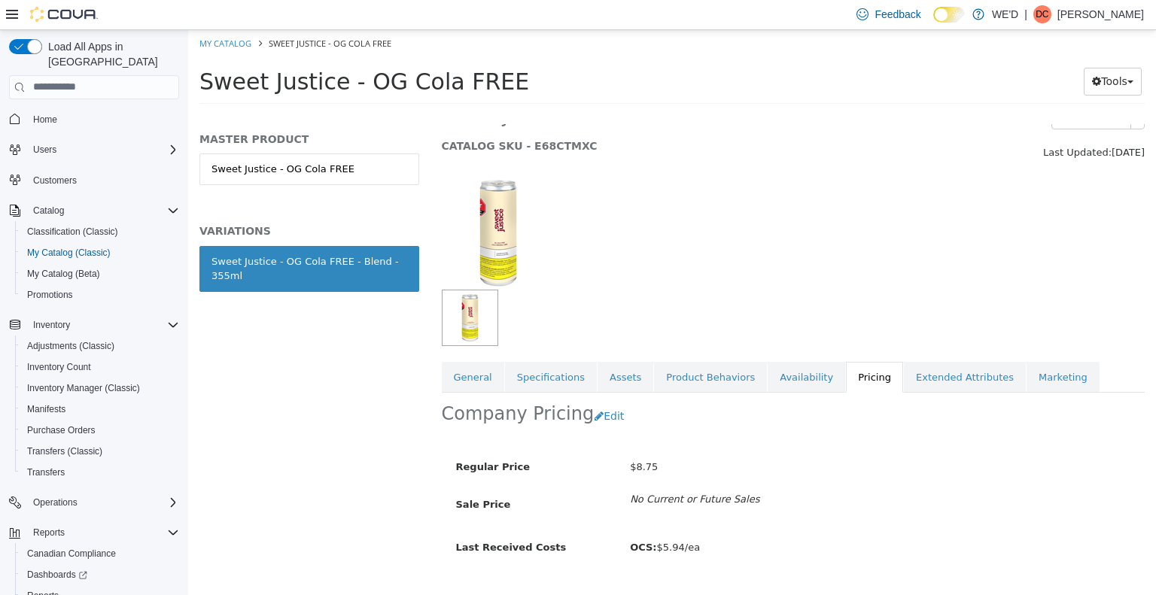
scroll to position [66, 0]
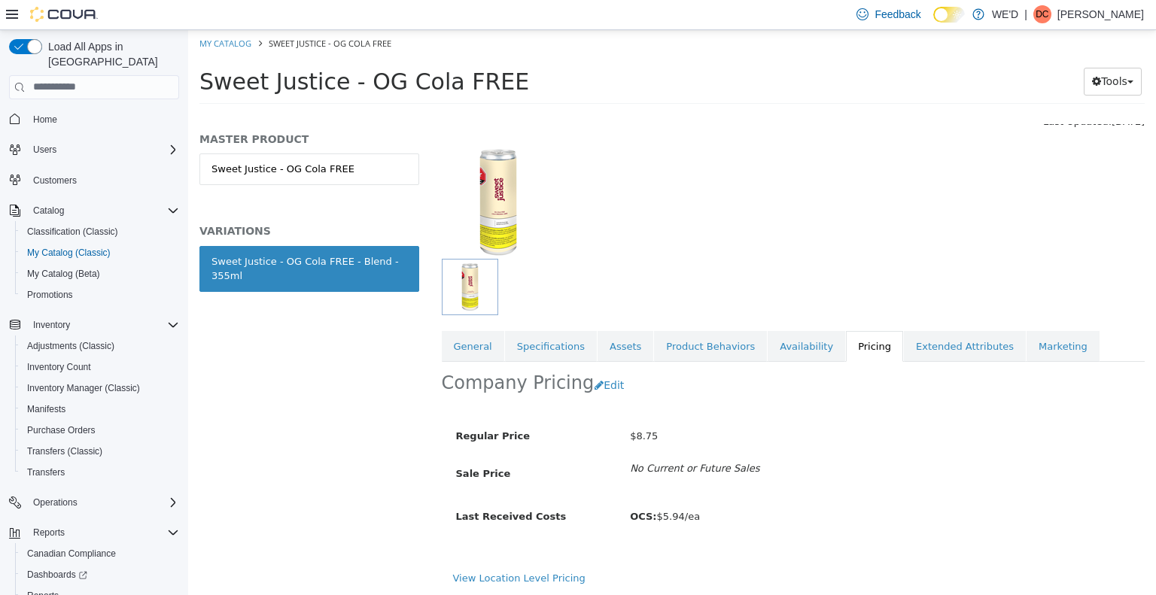
click at [876, 425] on div "$8.75" at bounding box center [880, 436] width 523 height 26
